Goal: Task Accomplishment & Management: Use online tool/utility

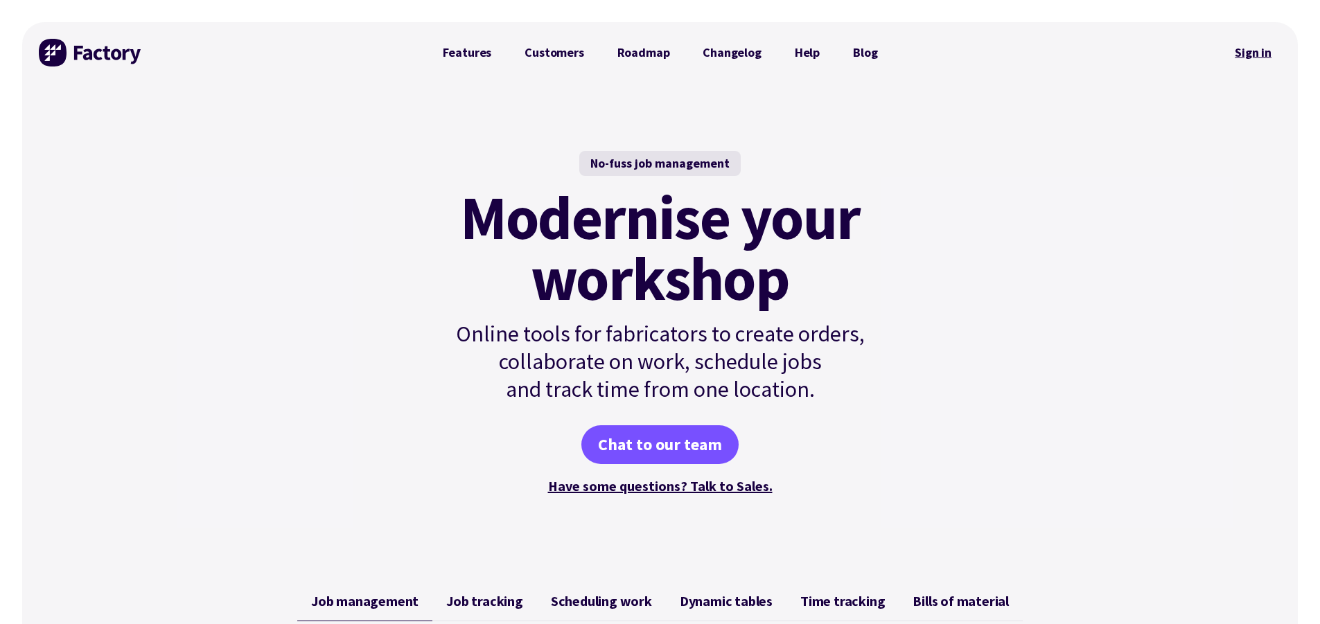
click at [1249, 62] on link "Sign in" at bounding box center [1253, 53] width 56 height 32
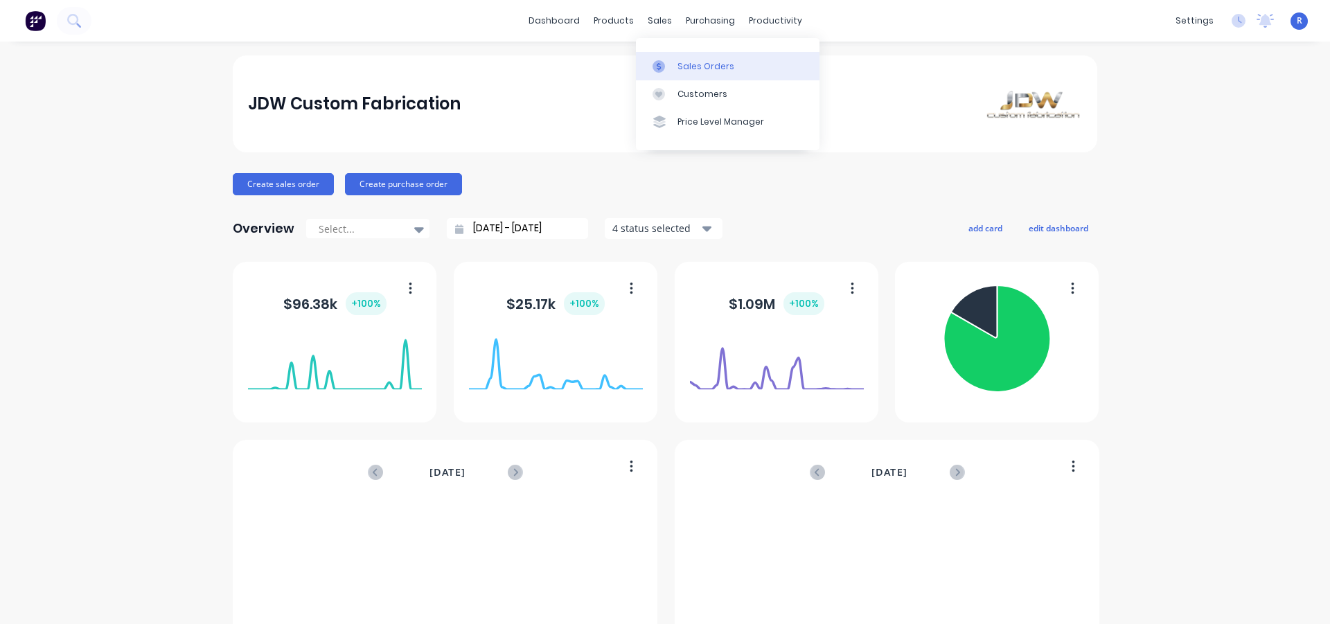
click at [702, 63] on div "Sales Orders" at bounding box center [706, 66] width 57 height 12
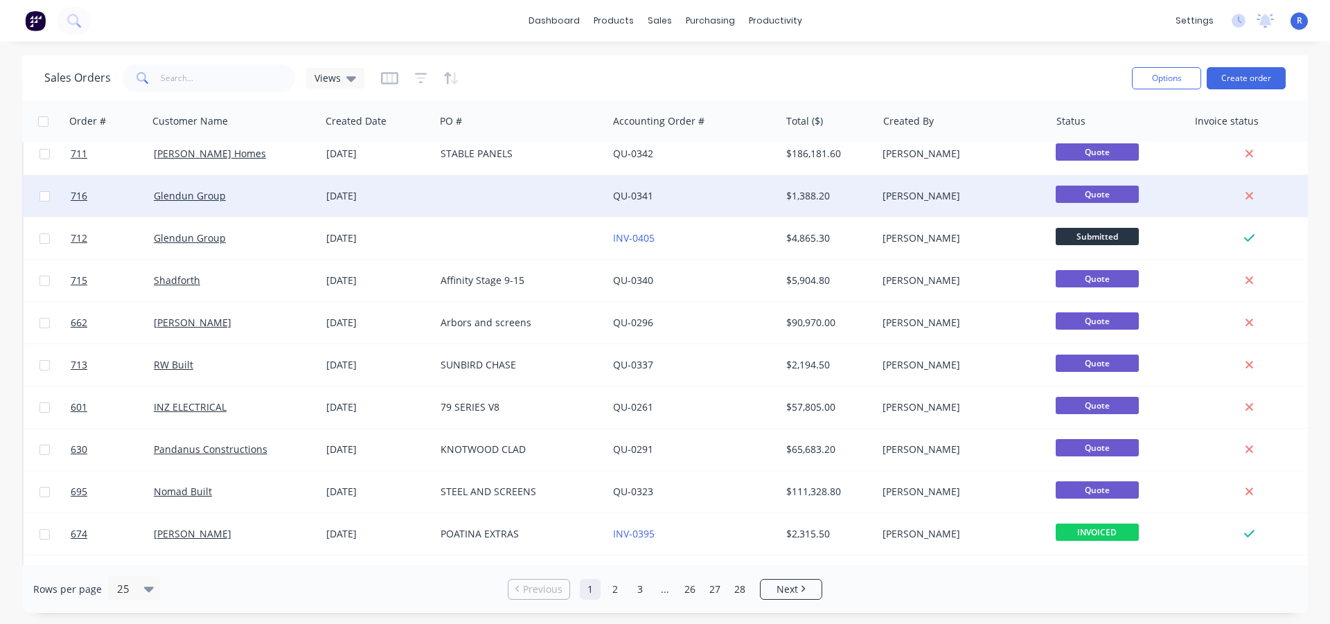
scroll to position [416, 0]
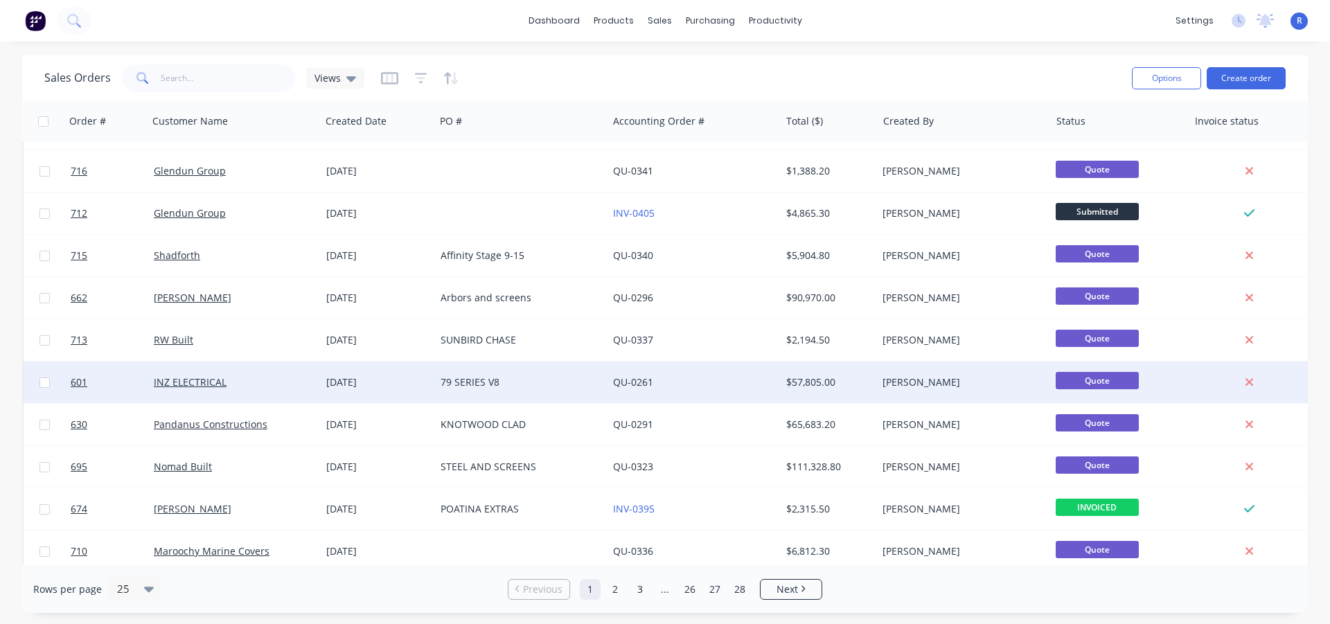
click at [518, 375] on div "79 SERIES V8" at bounding box center [521, 383] width 173 height 42
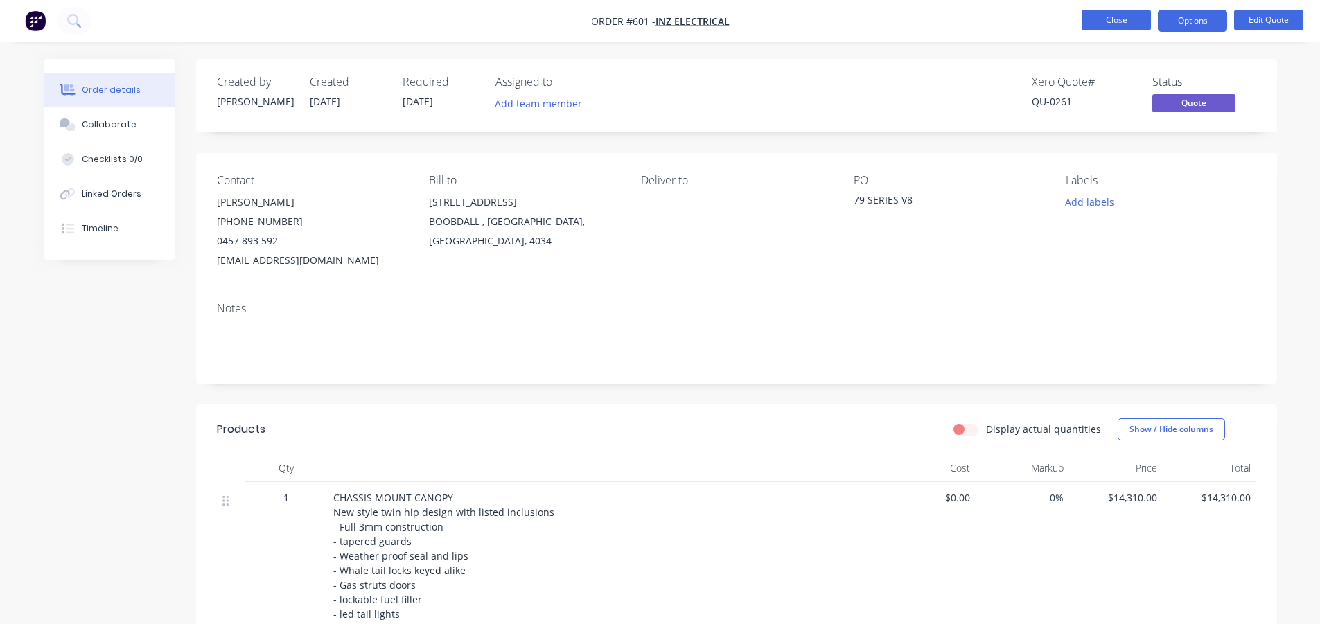
click at [1096, 21] on button "Close" at bounding box center [1116, 20] width 69 height 21
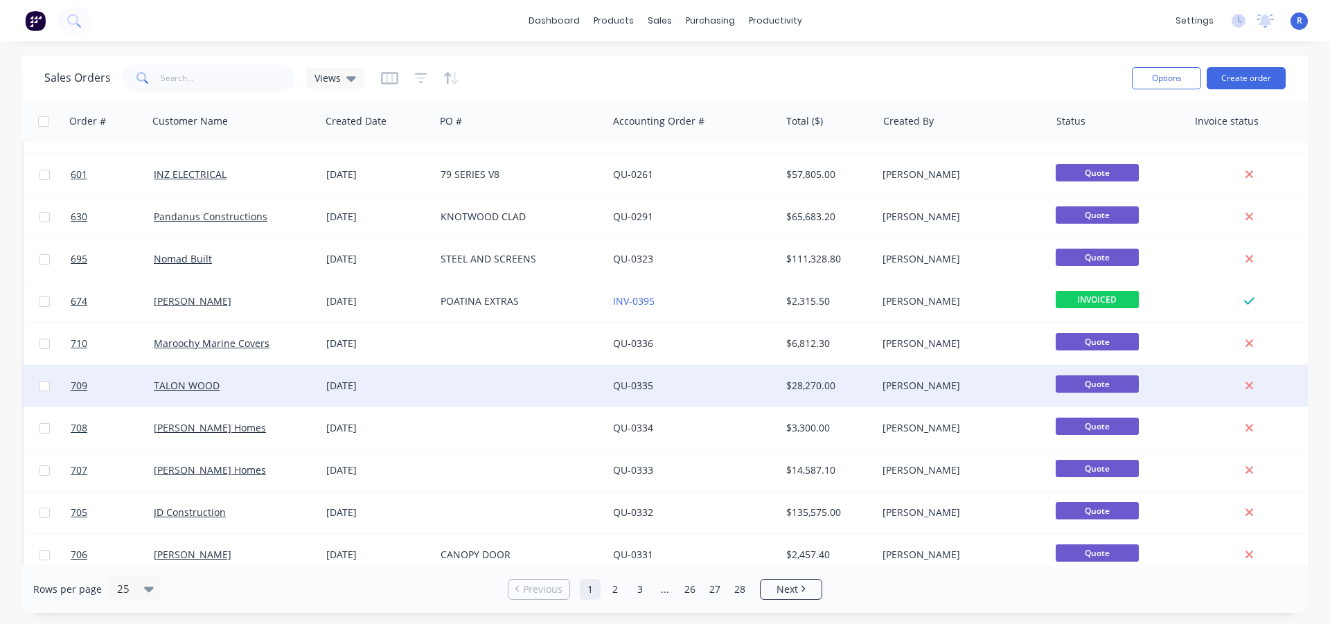
scroll to position [640, 0]
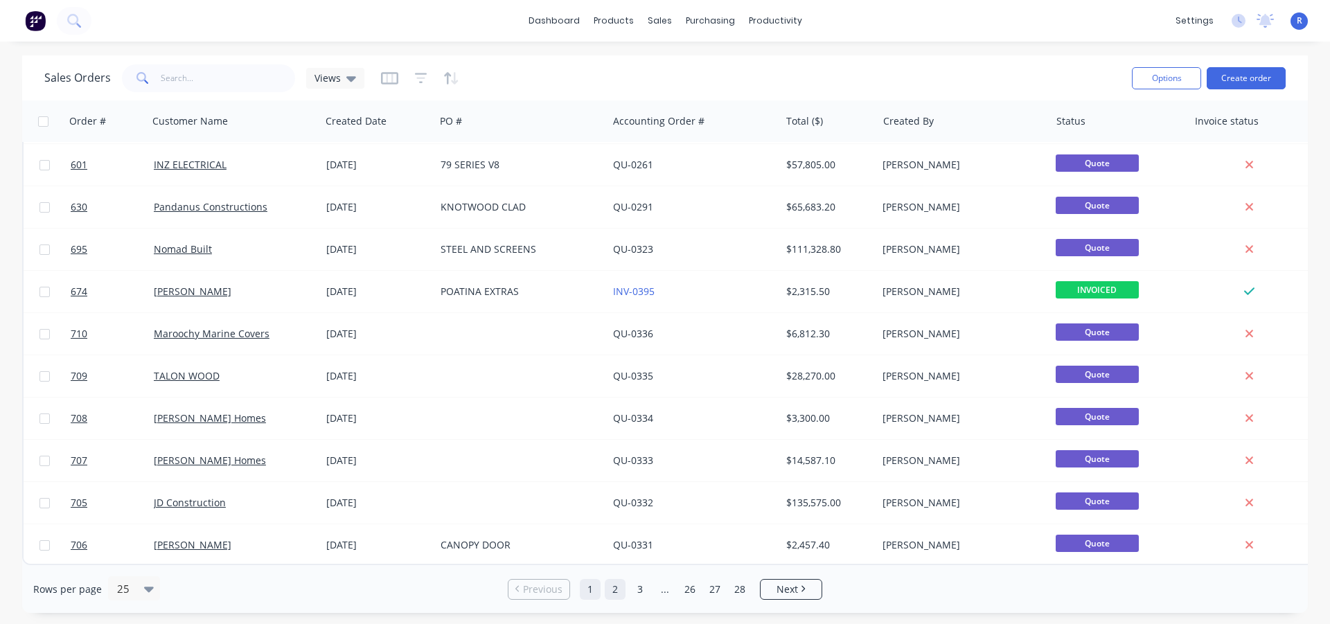
click at [613, 592] on link "2" at bounding box center [615, 589] width 21 height 21
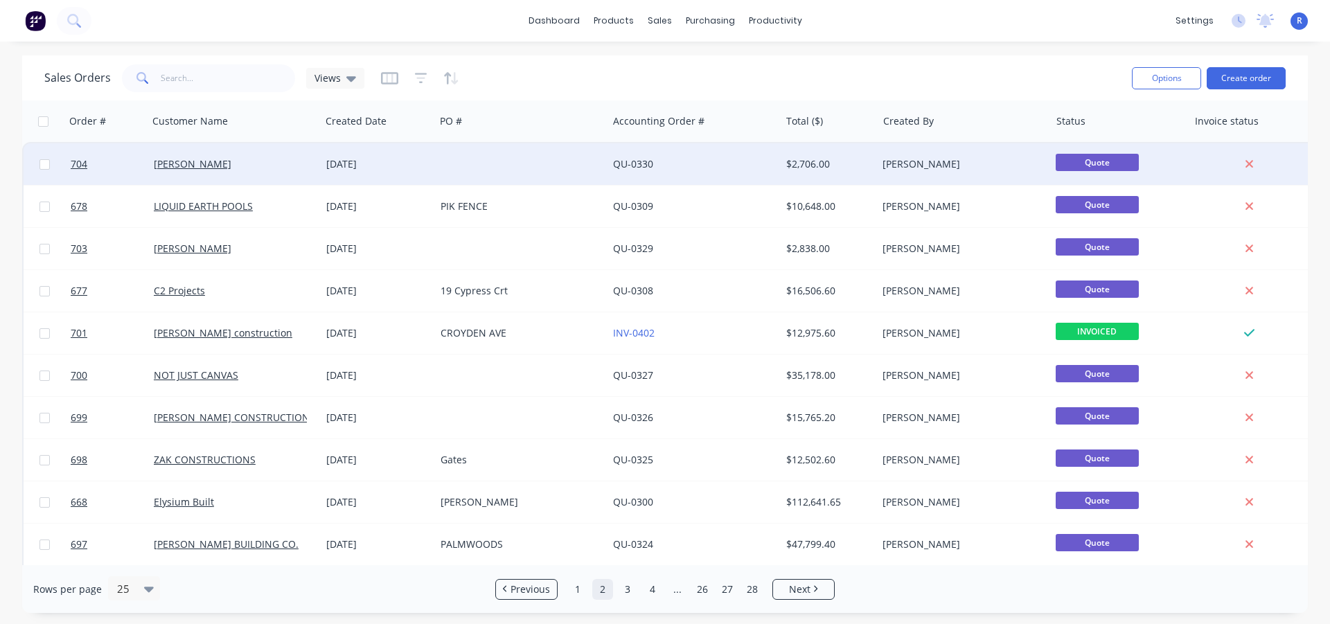
scroll to position [69, 0]
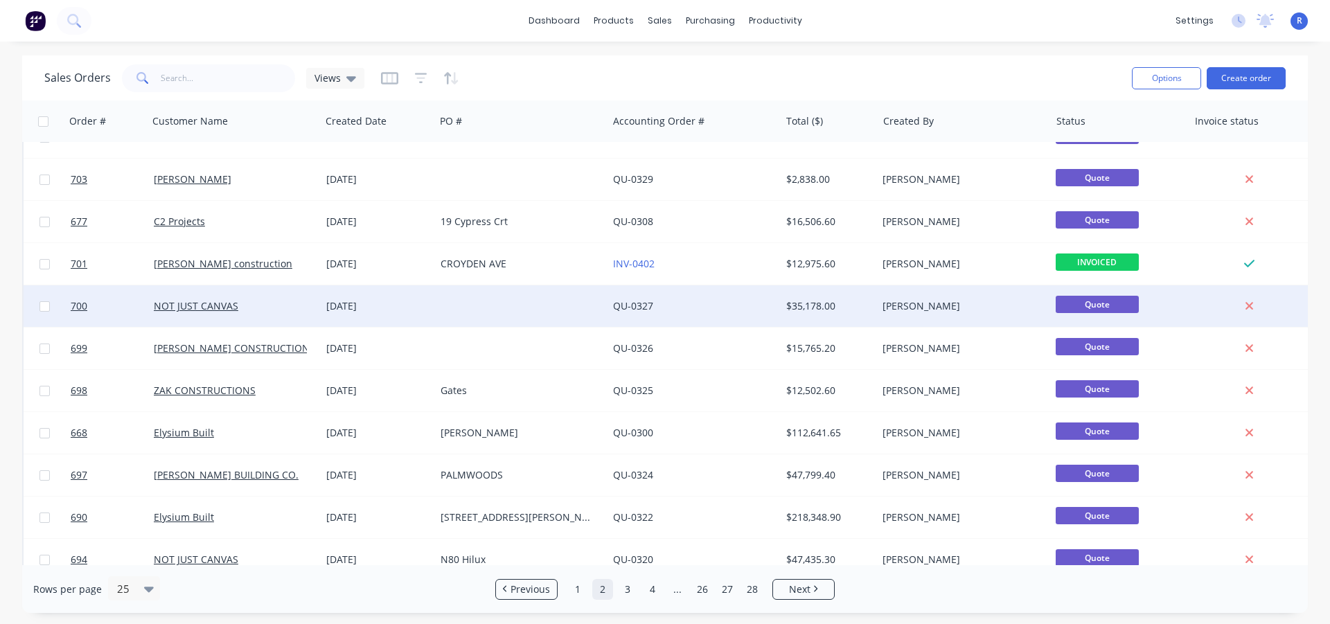
click at [543, 297] on div at bounding box center [521, 306] width 173 height 42
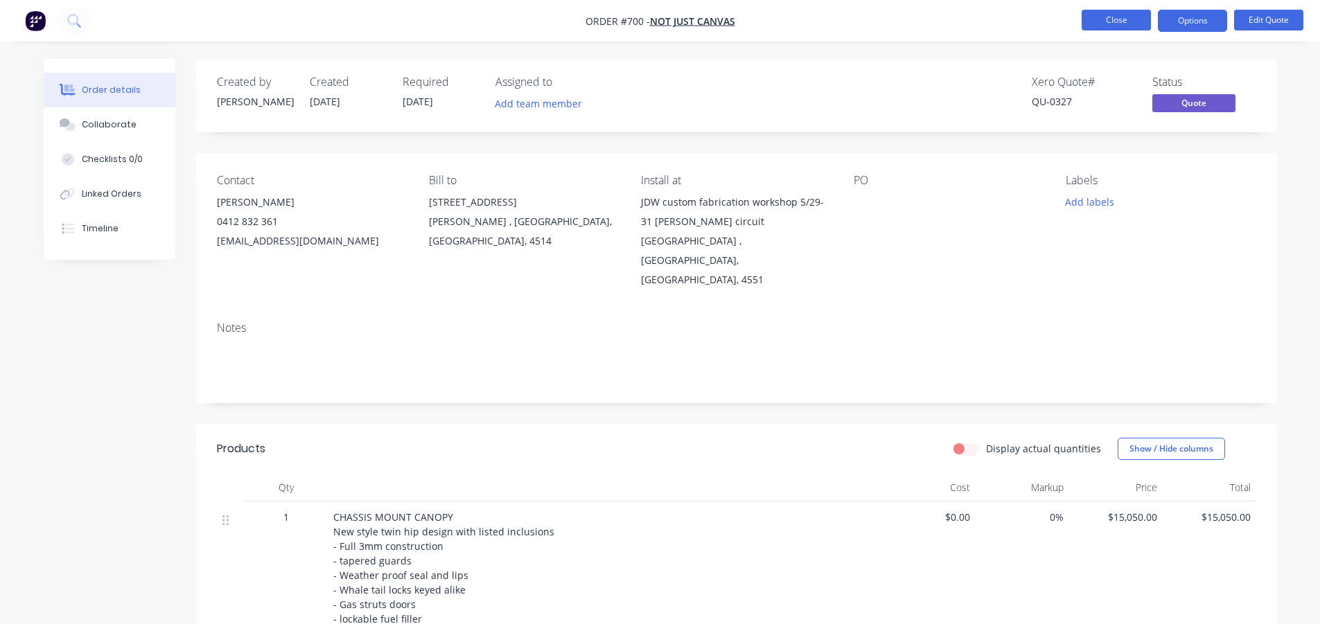
click at [1111, 22] on button "Close" at bounding box center [1116, 20] width 69 height 21
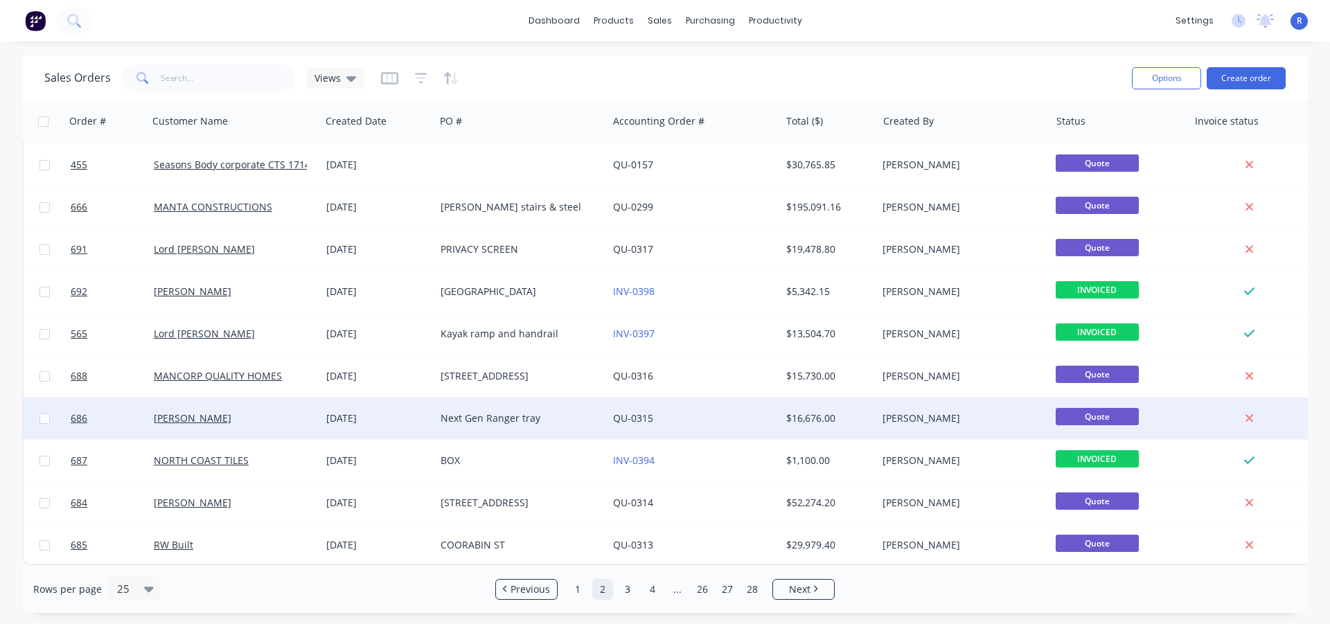
scroll to position [640, 0]
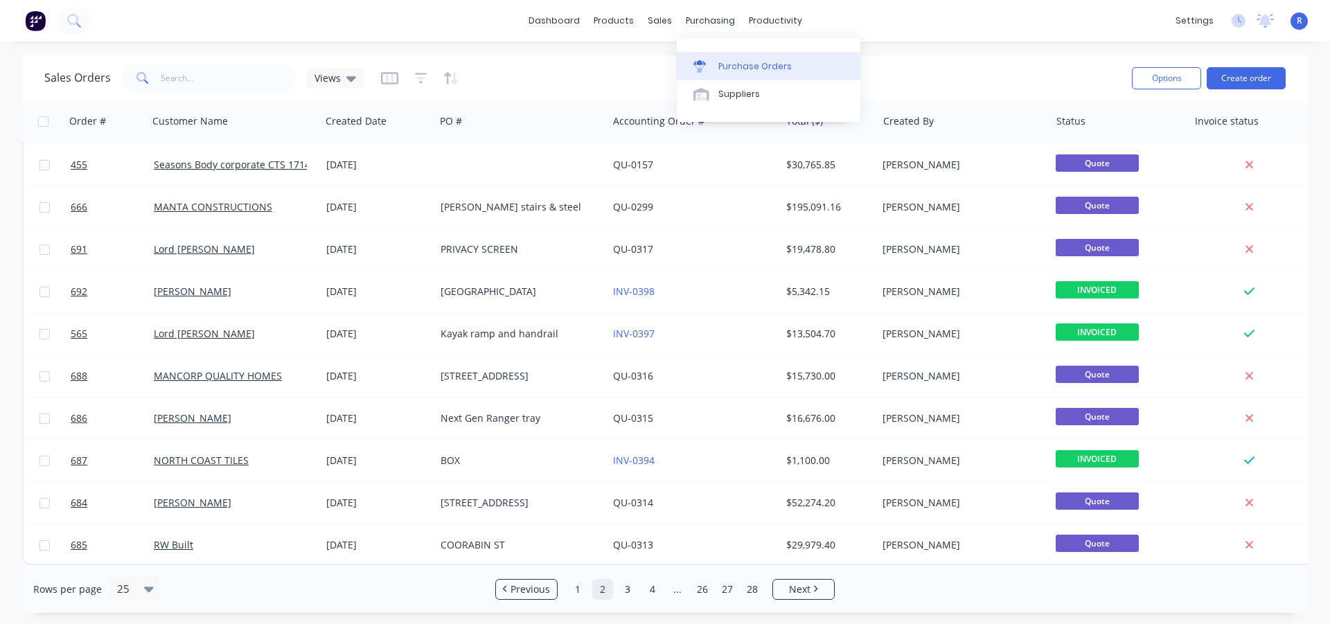
click at [734, 70] on div "Purchase Orders" at bounding box center [755, 66] width 73 height 12
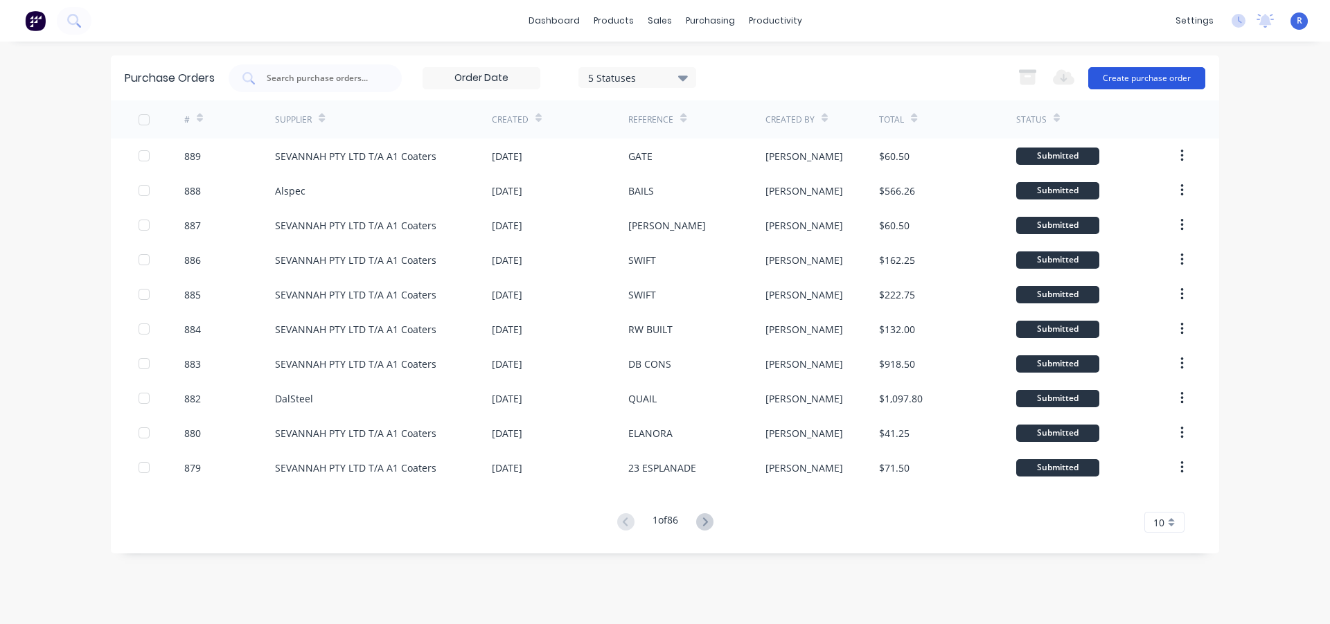
click at [1119, 82] on button "Create purchase order" at bounding box center [1147, 78] width 117 height 22
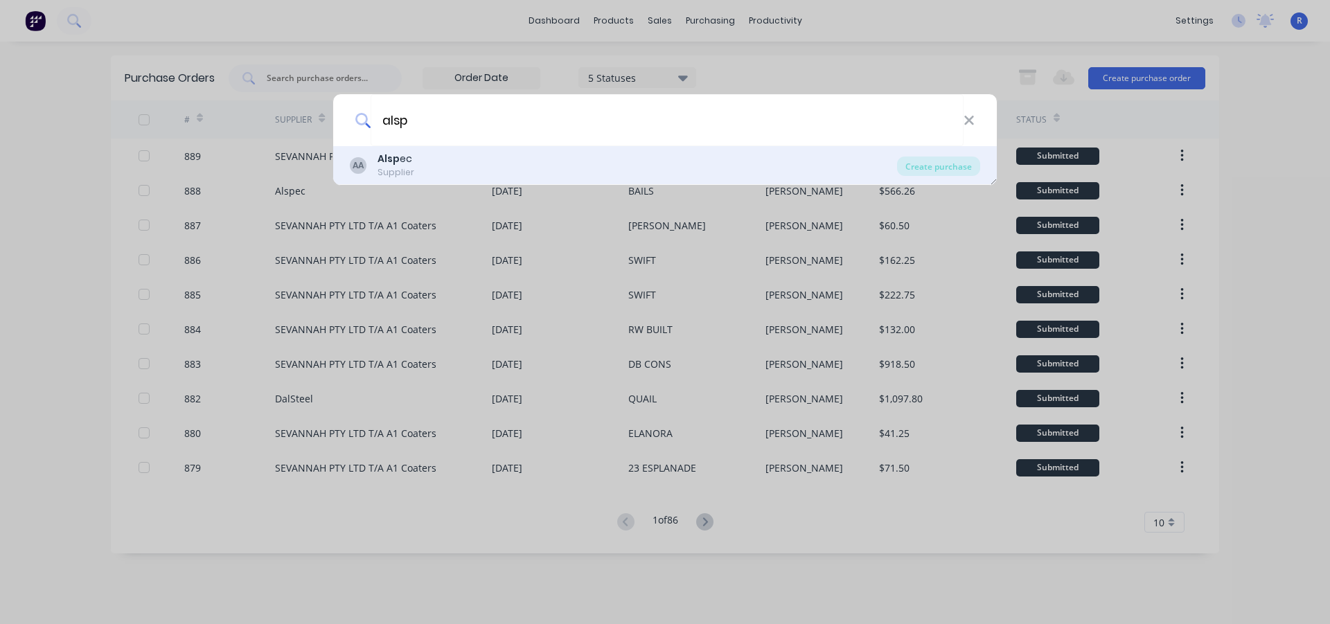
type input "alsp"
click at [422, 165] on div "AA Alsp ec Supplier" at bounding box center [623, 165] width 547 height 27
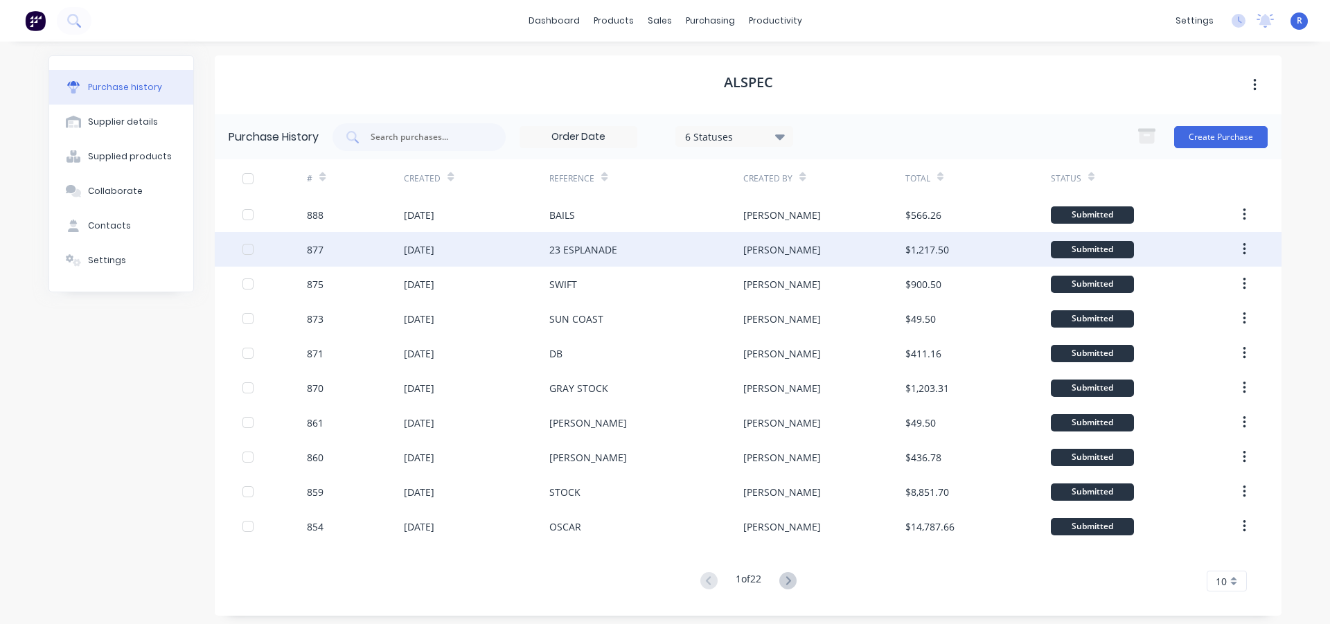
click at [660, 237] on div "23 ESPLANADE" at bounding box center [646, 249] width 194 height 35
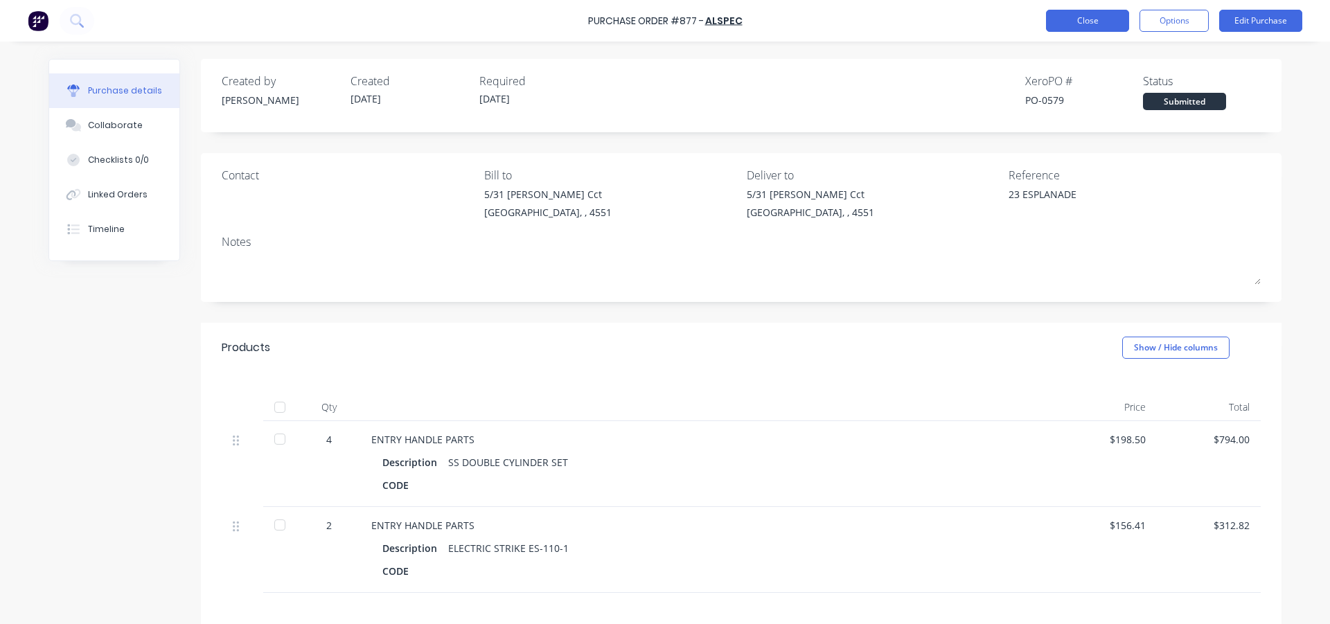
click at [1096, 24] on button "Close" at bounding box center [1087, 21] width 83 height 22
